Goal: Task Accomplishment & Management: Use online tool/utility

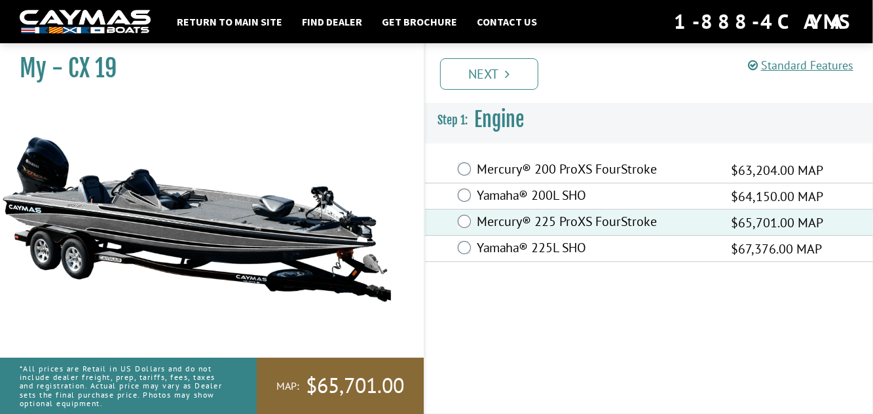
click at [474, 67] on link "Next" at bounding box center [489, 73] width 98 height 31
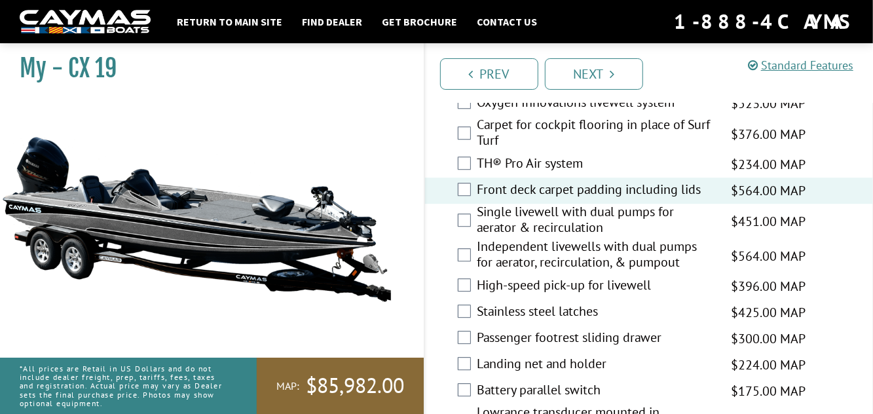
scroll to position [1858, 0]
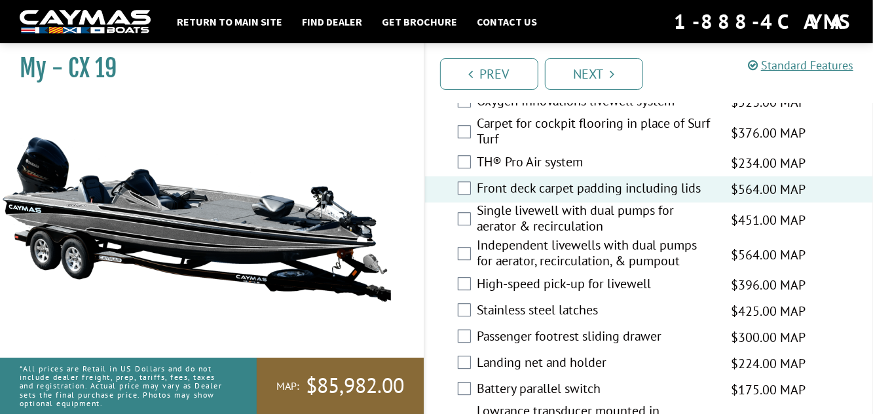
click at [479, 237] on label "Single livewell with dual pumps for aerator & recirculation" at bounding box center [596, 219] width 238 height 35
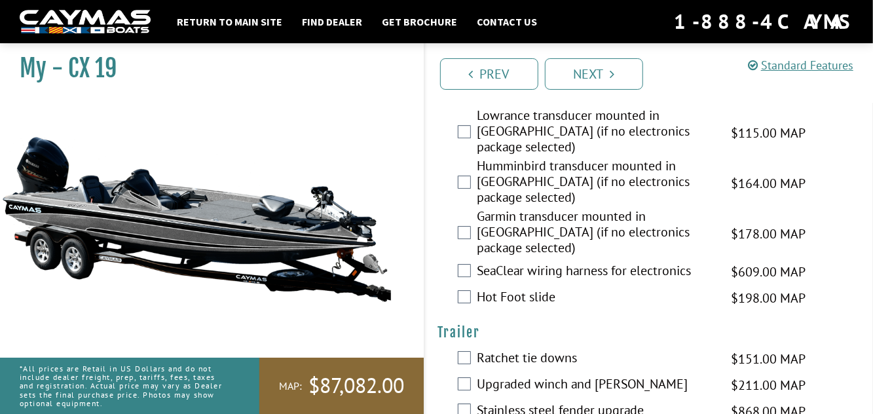
scroll to position [2158, 0]
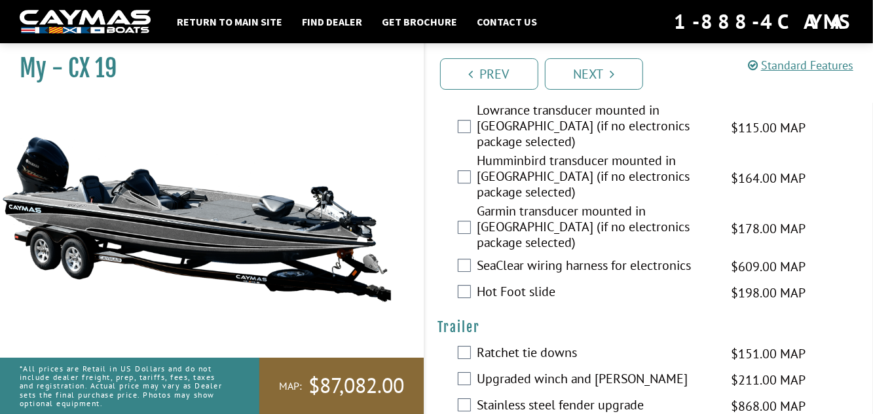
click at [479, 257] on label "SeaClear wiring harness for electronics" at bounding box center [596, 266] width 238 height 19
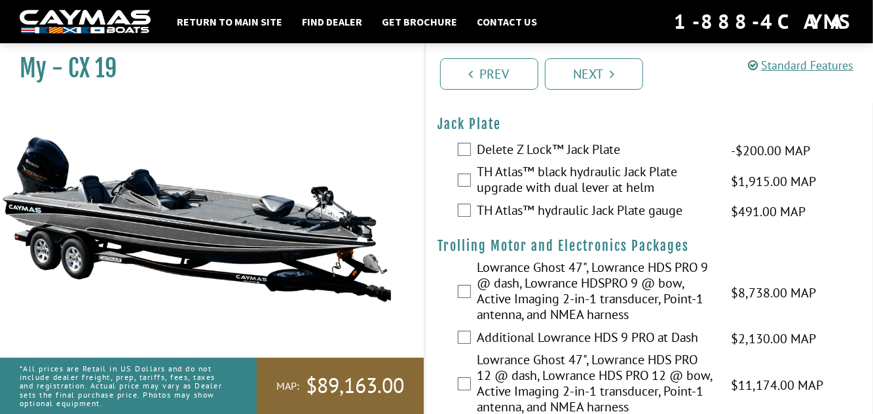
scroll to position [0, 0]
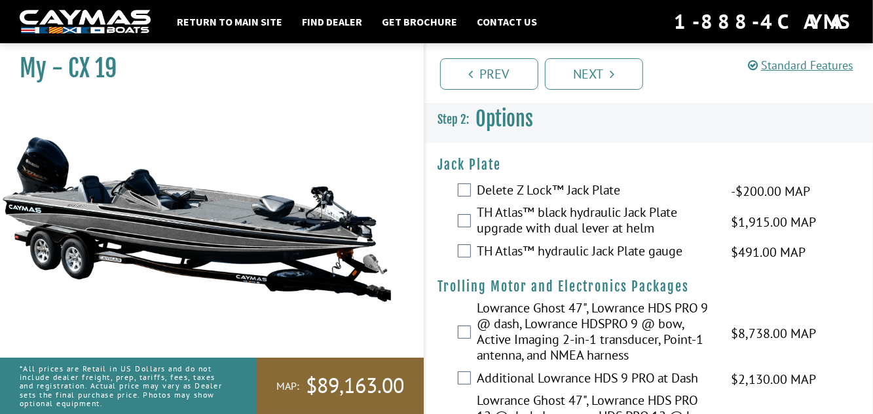
click at [609, 76] on link "Next" at bounding box center [594, 73] width 98 height 31
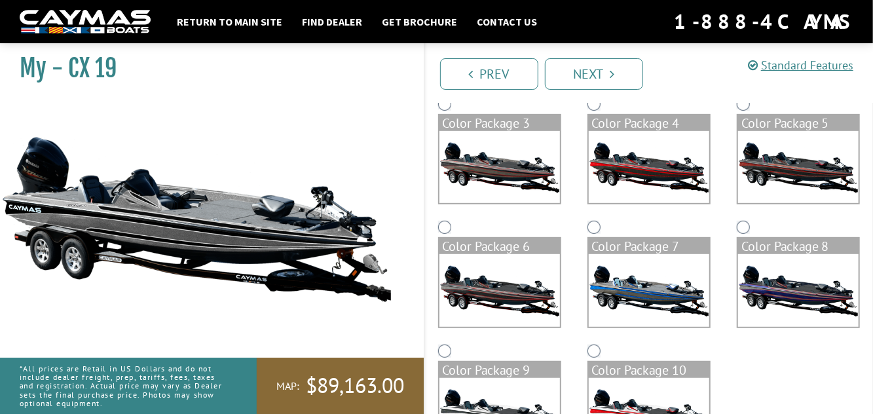
scroll to position [251, 0]
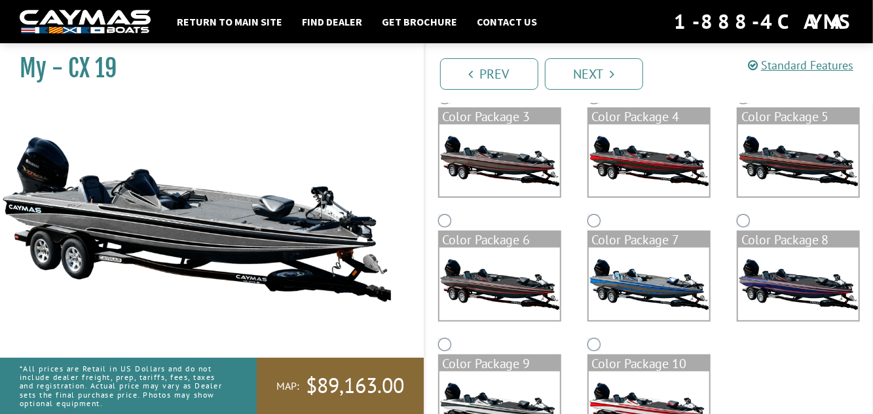
click at [517, 398] on img at bounding box center [499, 407] width 120 height 72
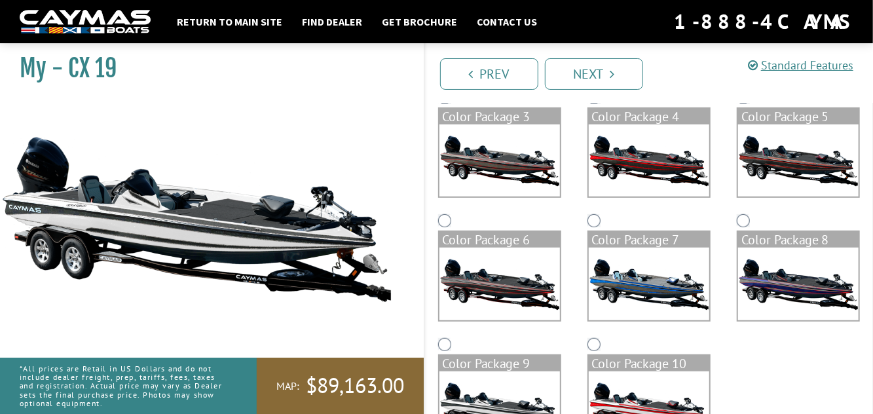
click at [795, 153] on img at bounding box center [798, 160] width 120 height 72
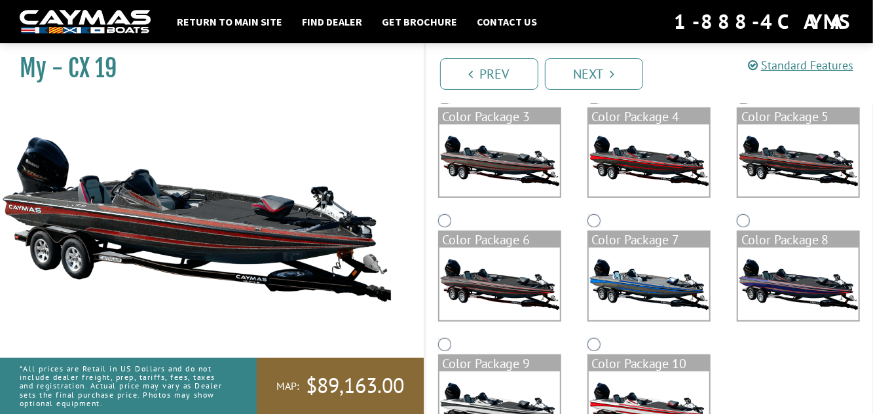
click at [640, 173] on img at bounding box center [649, 160] width 120 height 72
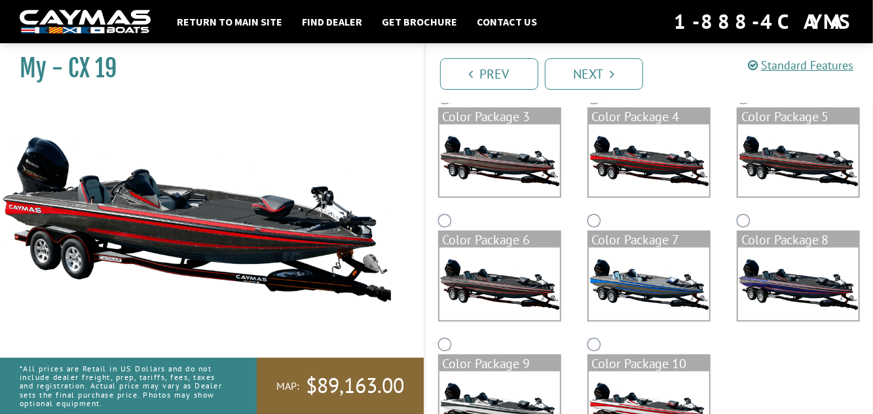
click at [788, 161] on img at bounding box center [798, 160] width 120 height 72
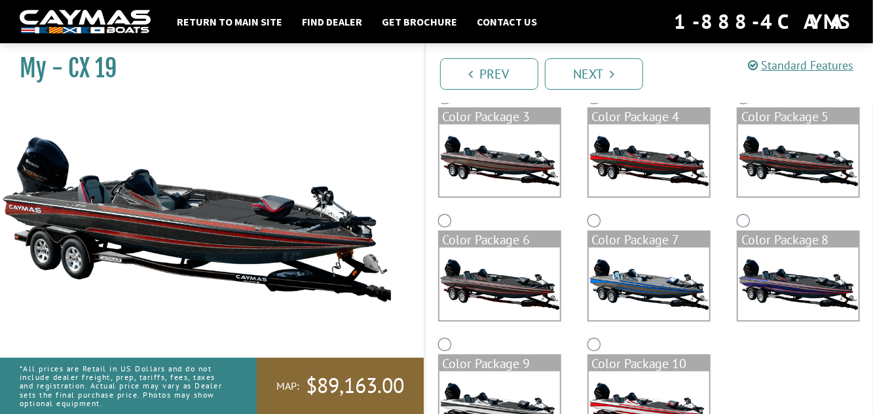
click at [656, 166] on img at bounding box center [649, 160] width 120 height 72
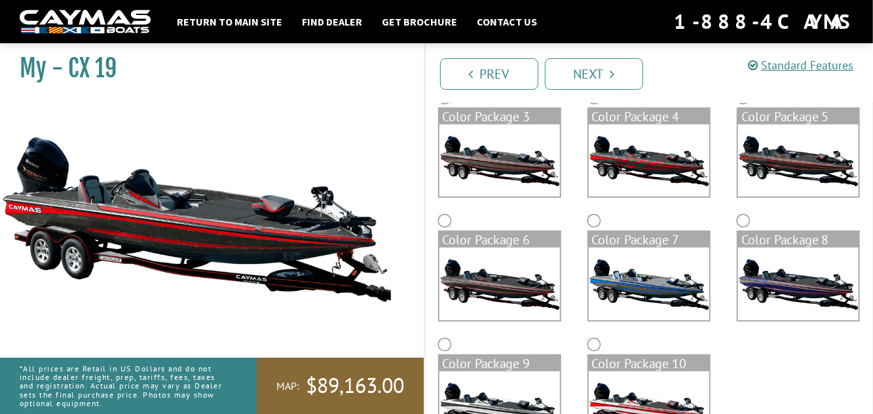
click at [612, 84] on link "Next" at bounding box center [594, 73] width 98 height 31
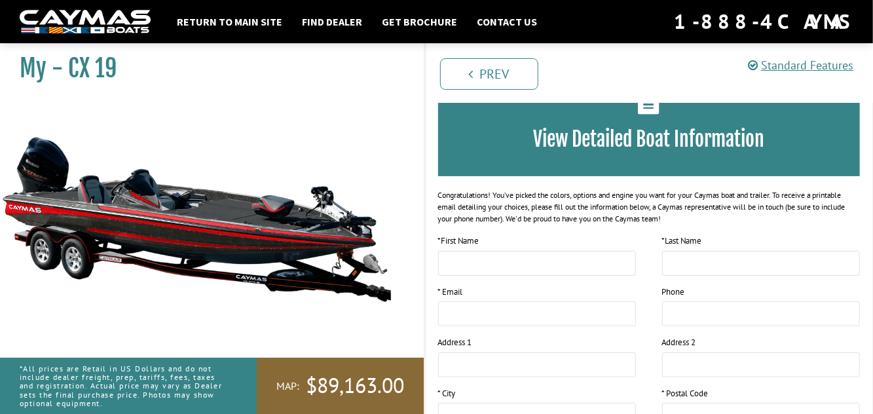
scroll to position [0, 0]
